Goal: Transaction & Acquisition: Purchase product/service

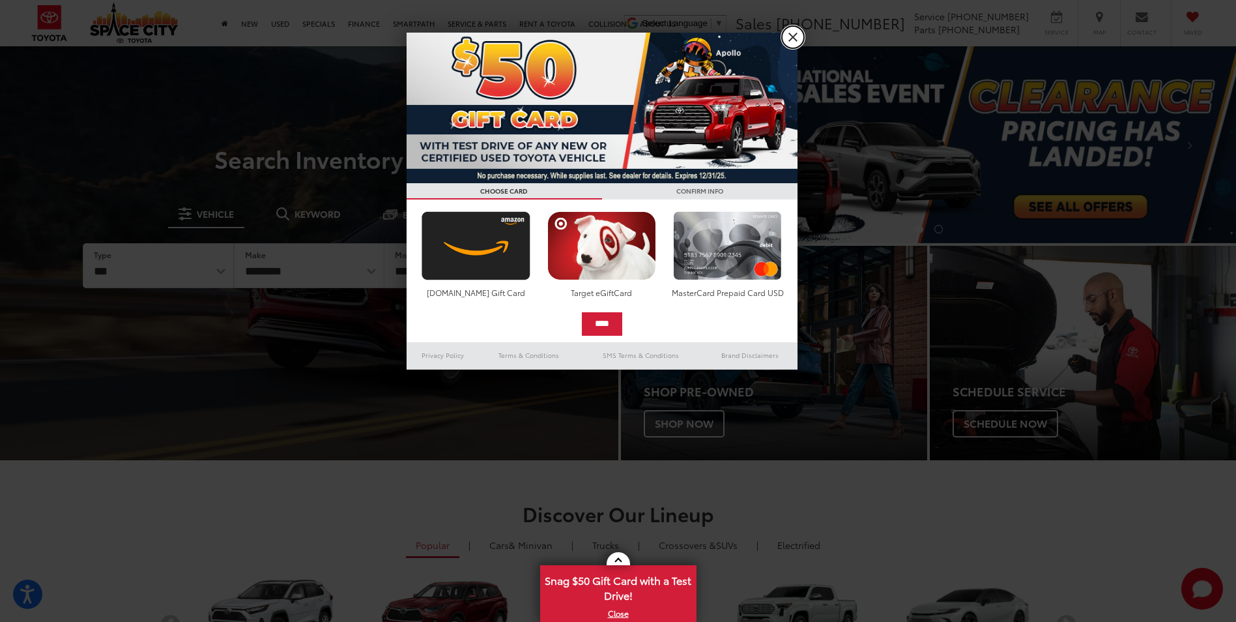
click at [786, 37] on link "X" at bounding box center [793, 37] width 22 height 22
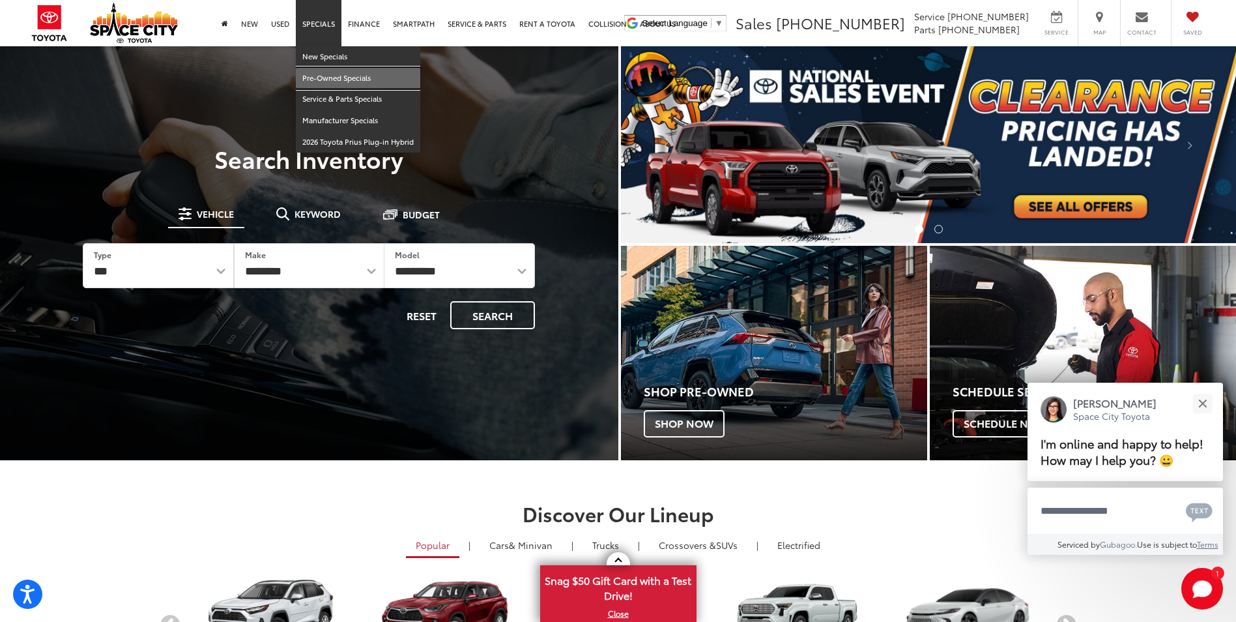
click at [331, 78] on link "Pre-Owned Specials" at bounding box center [358, 79] width 124 height 22
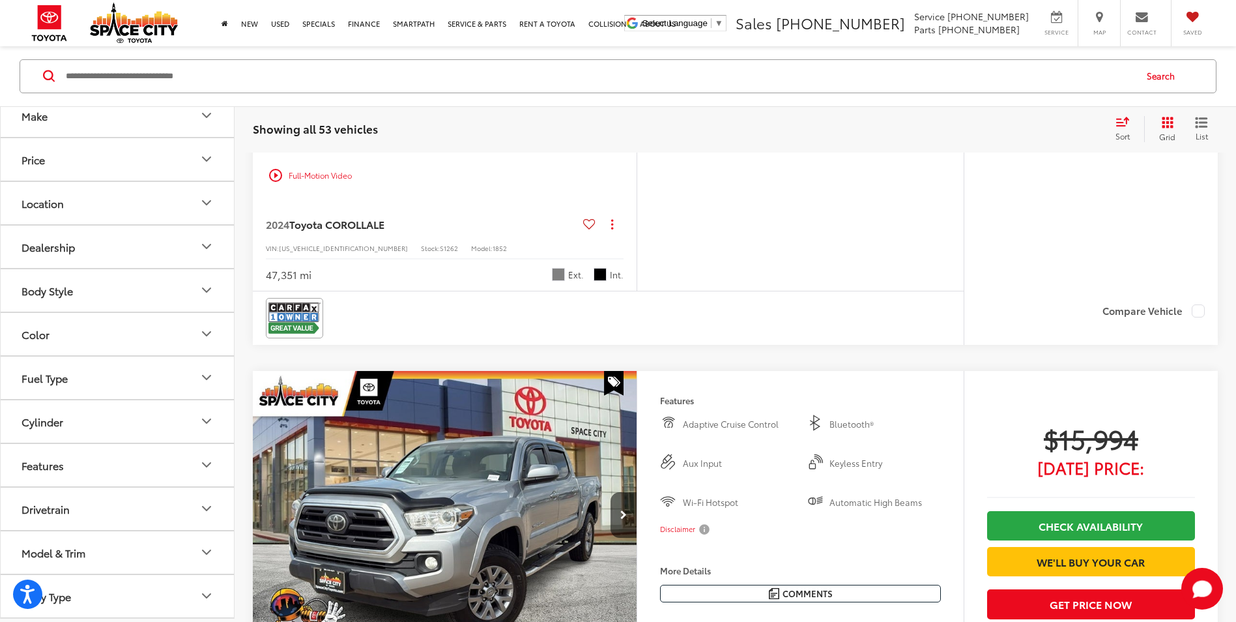
scroll to position [1108, 0]
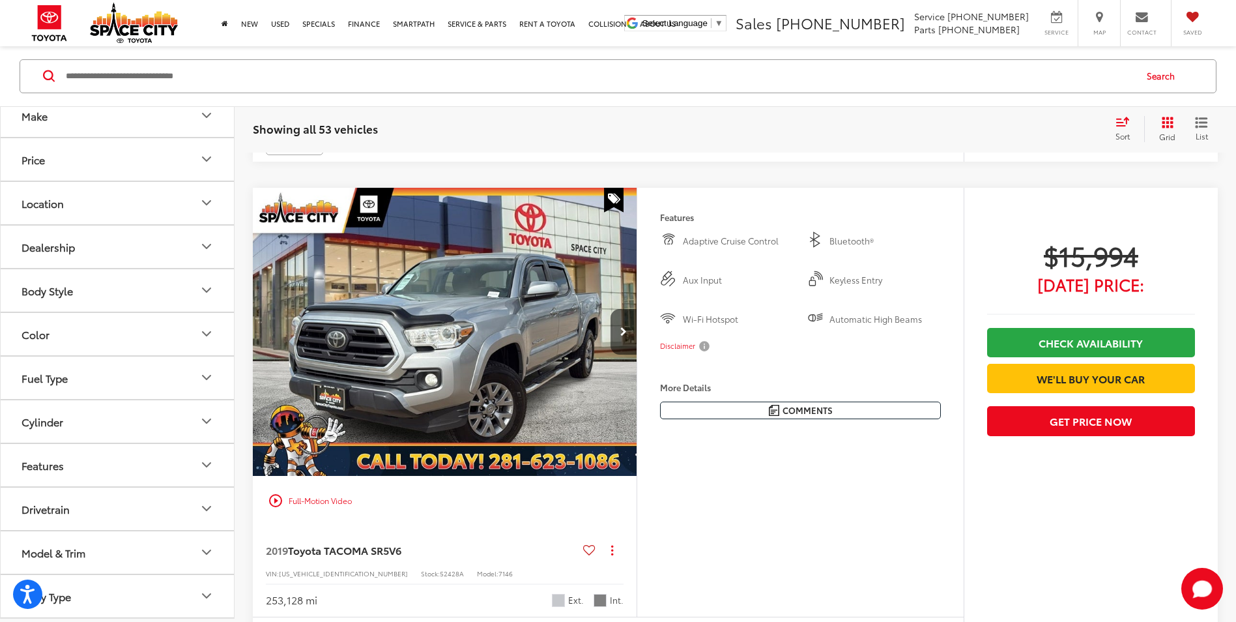
click at [180, 556] on button "Model & Trim" at bounding box center [118, 552] width 235 height 42
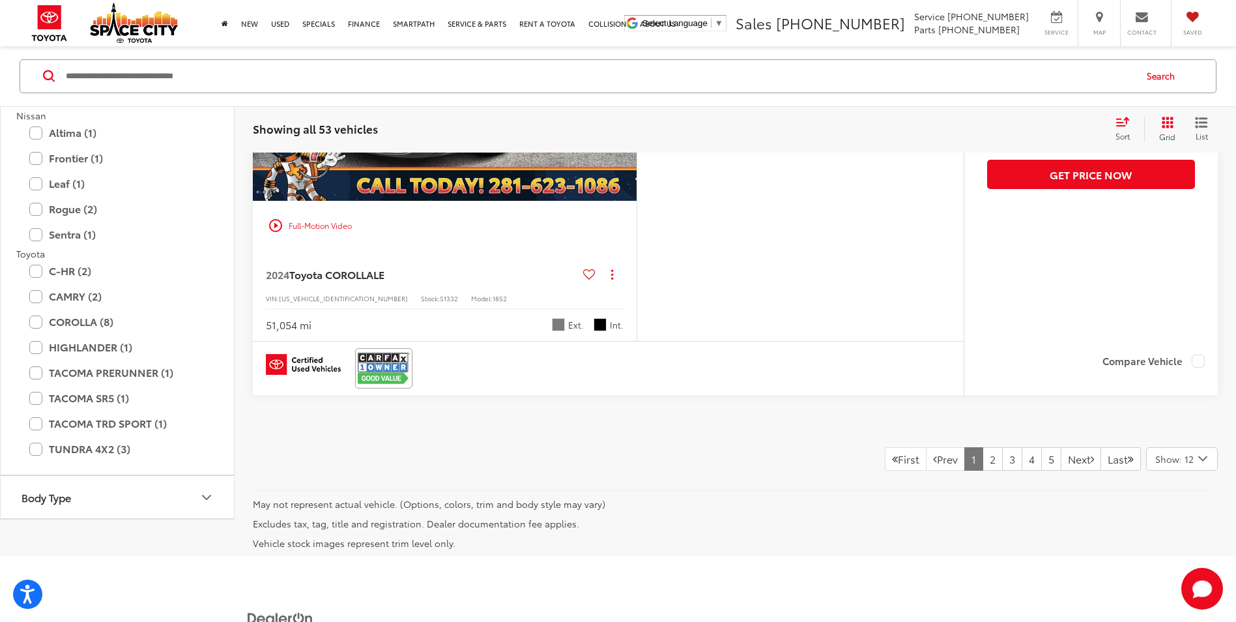
scroll to position [5768, 0]
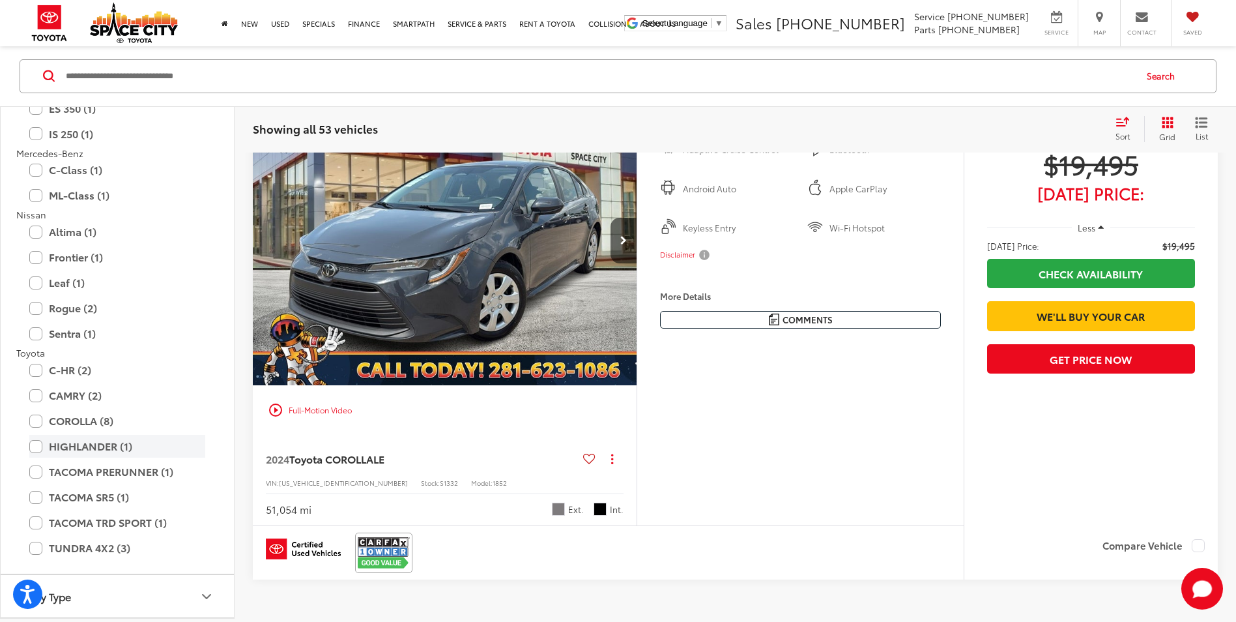
click at [35, 442] on label "HIGHLANDER (1)" at bounding box center [117, 446] width 176 height 23
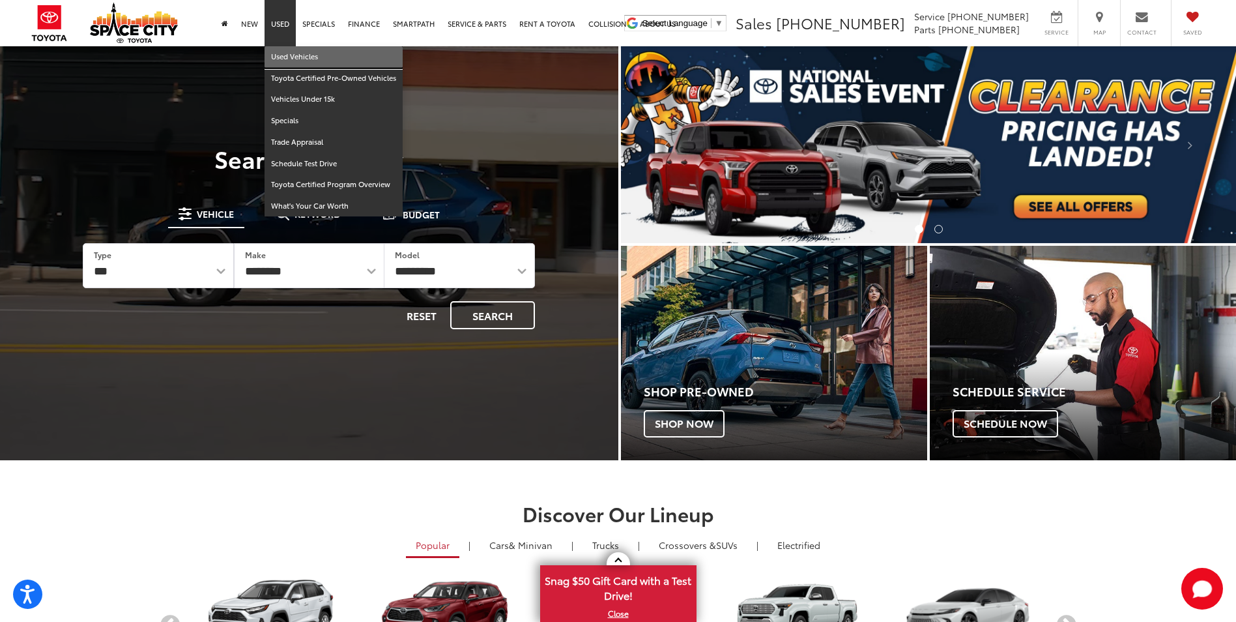
click at [287, 57] on link "Used Vehicles" at bounding box center [334, 57] width 138 height 22
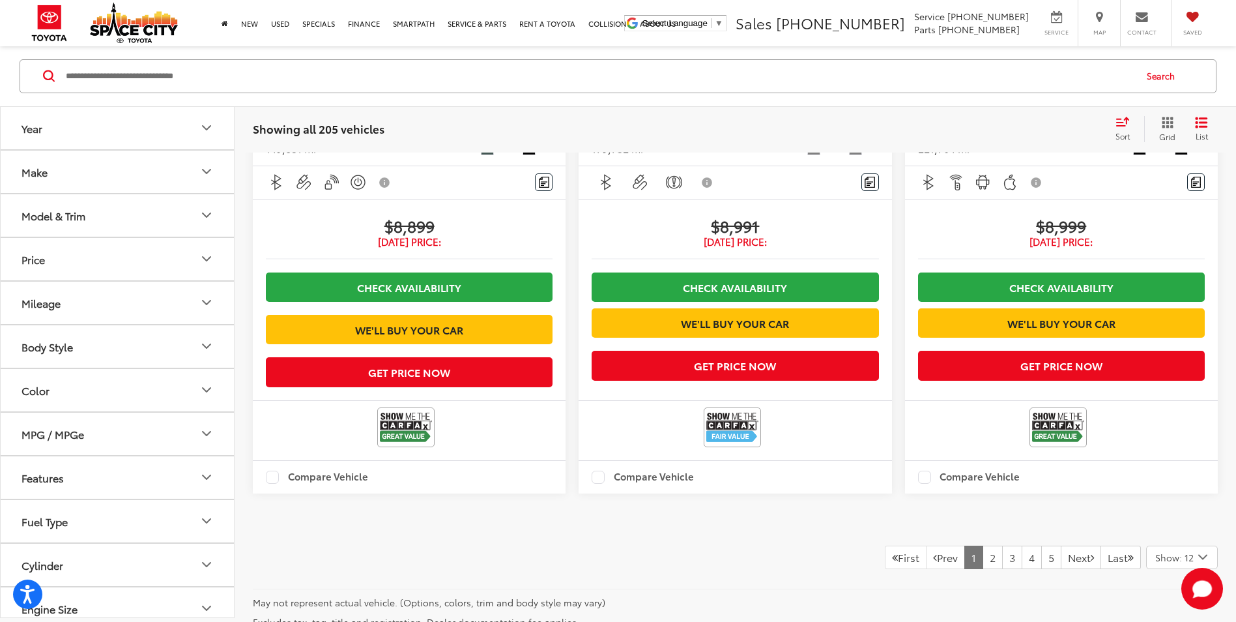
scroll to position [2737, 0]
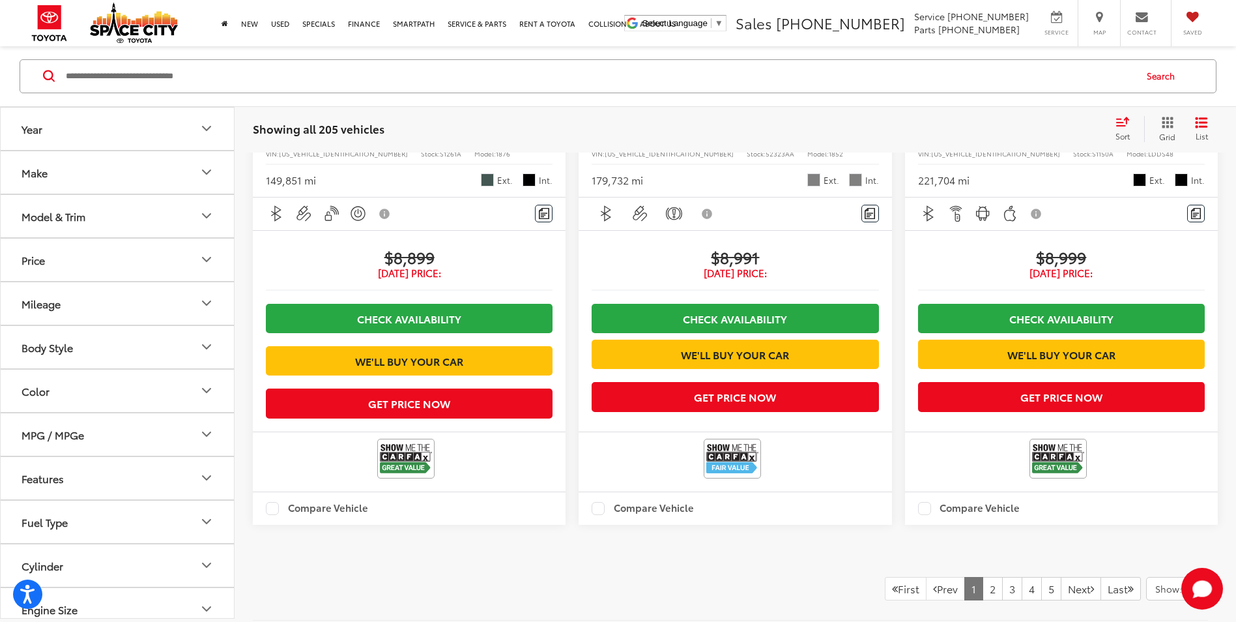
click at [202, 214] on icon "Model & Trim" at bounding box center [207, 217] width 16 height 16
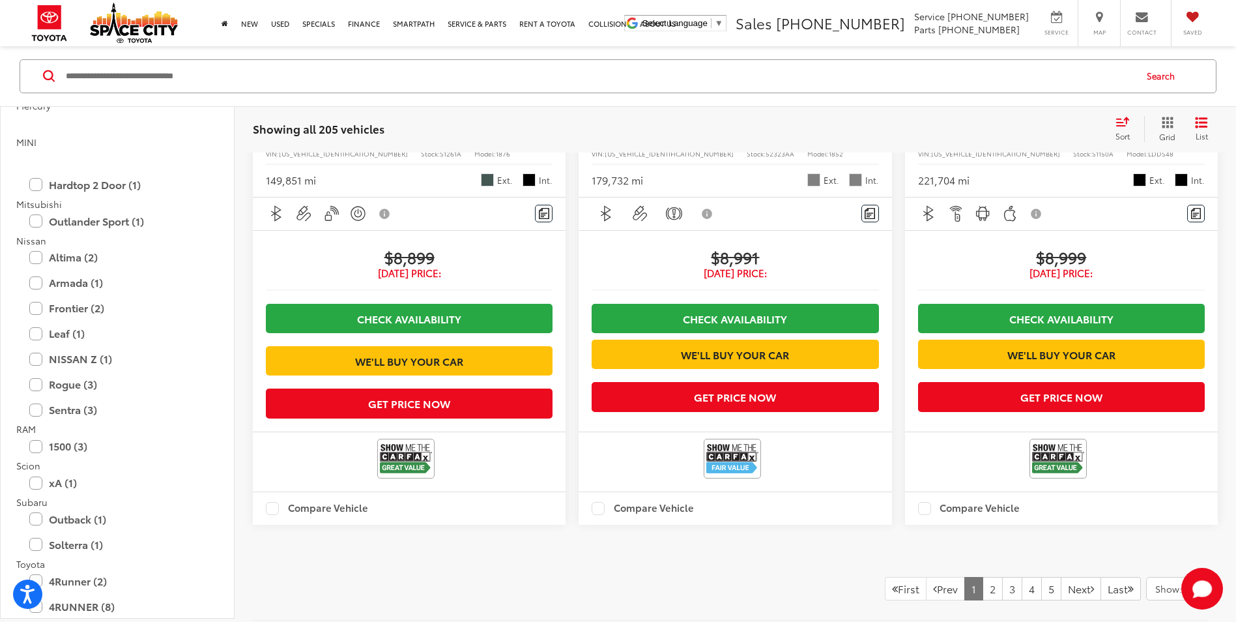
scroll to position [1824, 0]
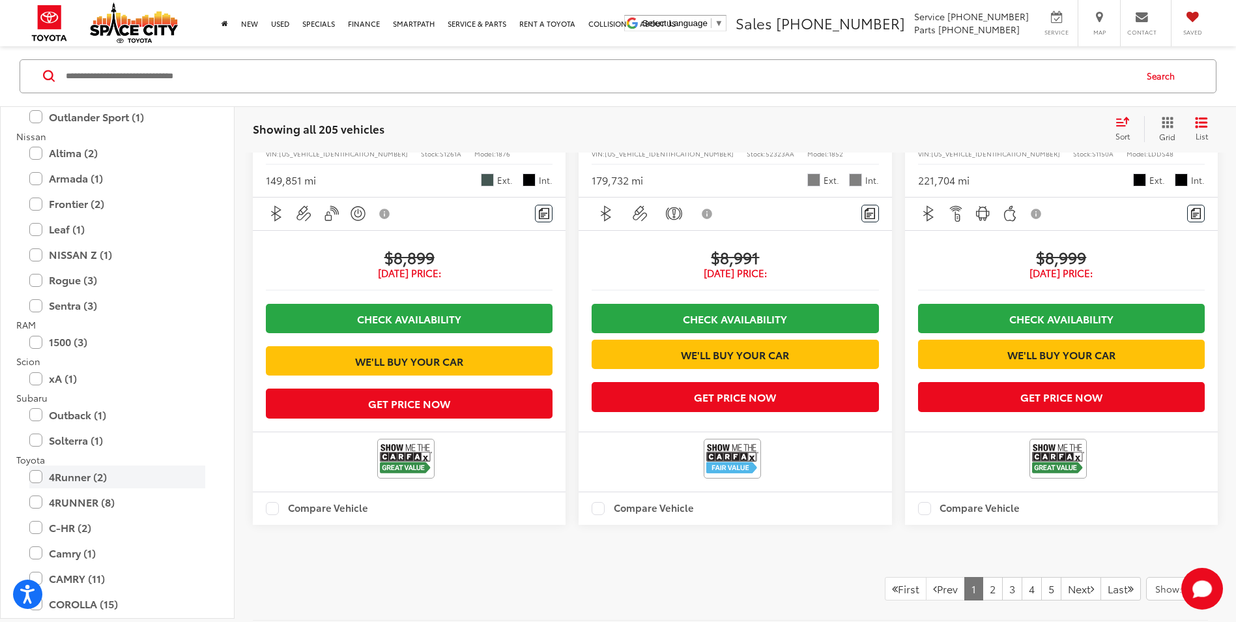
click at [34, 475] on label "4Runner (2)" at bounding box center [117, 476] width 176 height 23
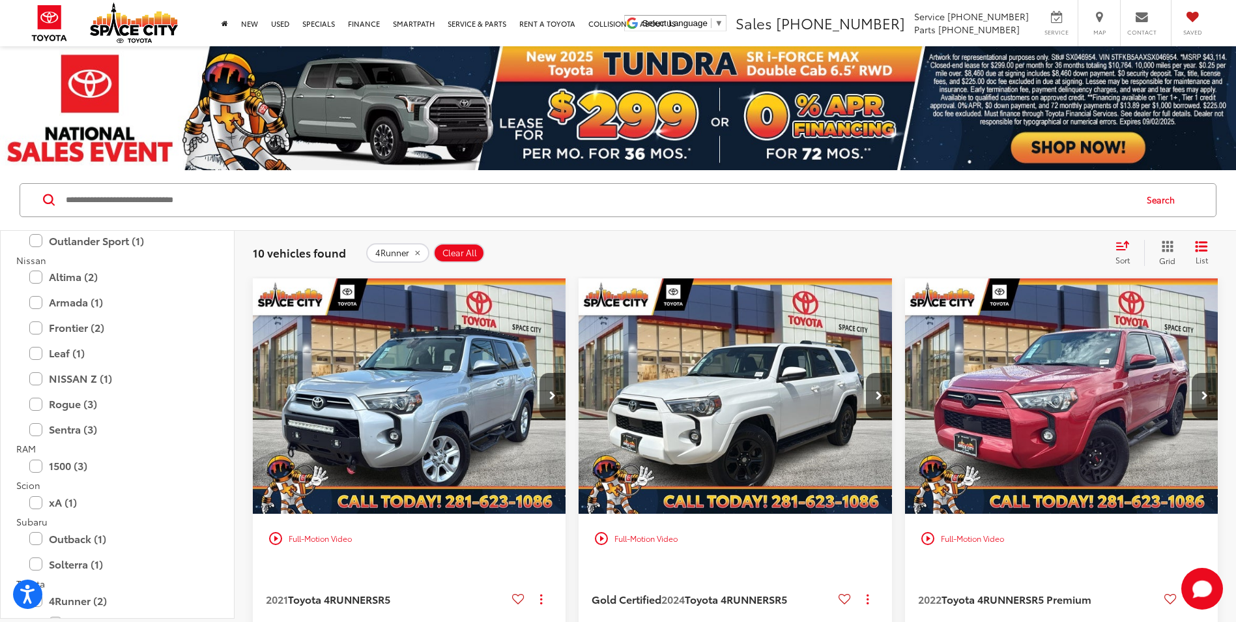
click at [407, 394] on img "2021 Toyota 4RUNNER SR5 0" at bounding box center [409, 396] width 315 height 236
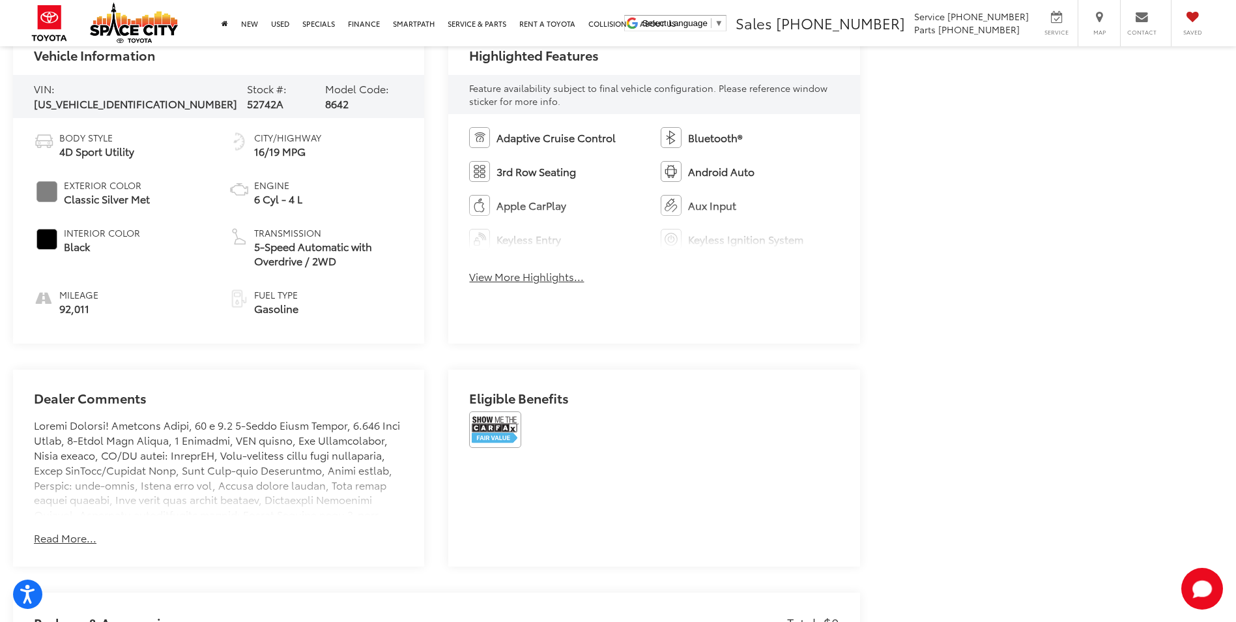
scroll to position [652, 0]
